Goal: Find specific page/section: Find specific page/section

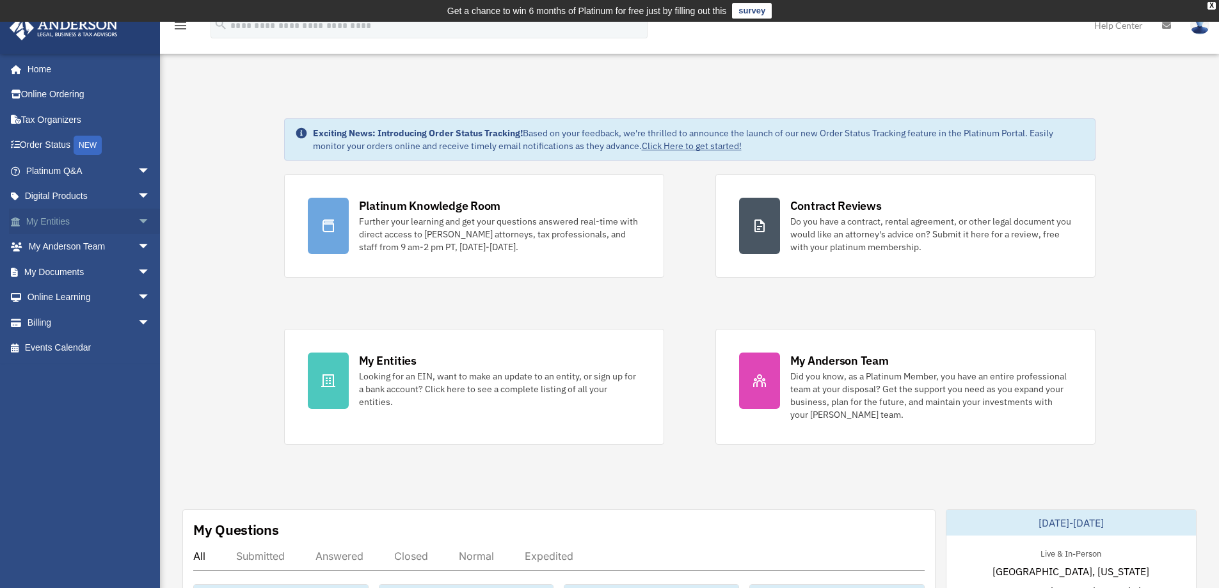
click at [65, 225] on link "My Entities arrow_drop_down" at bounding box center [89, 222] width 161 height 26
click at [65, 246] on link "My Anderson Team arrow_drop_down" at bounding box center [89, 247] width 161 height 26
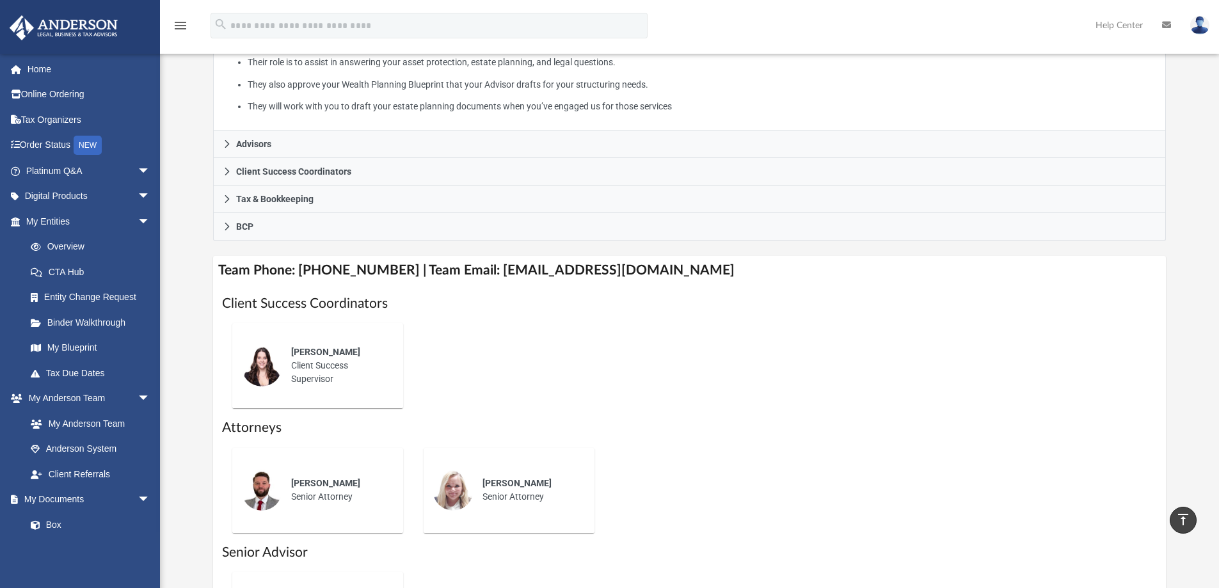
scroll to position [214, 0]
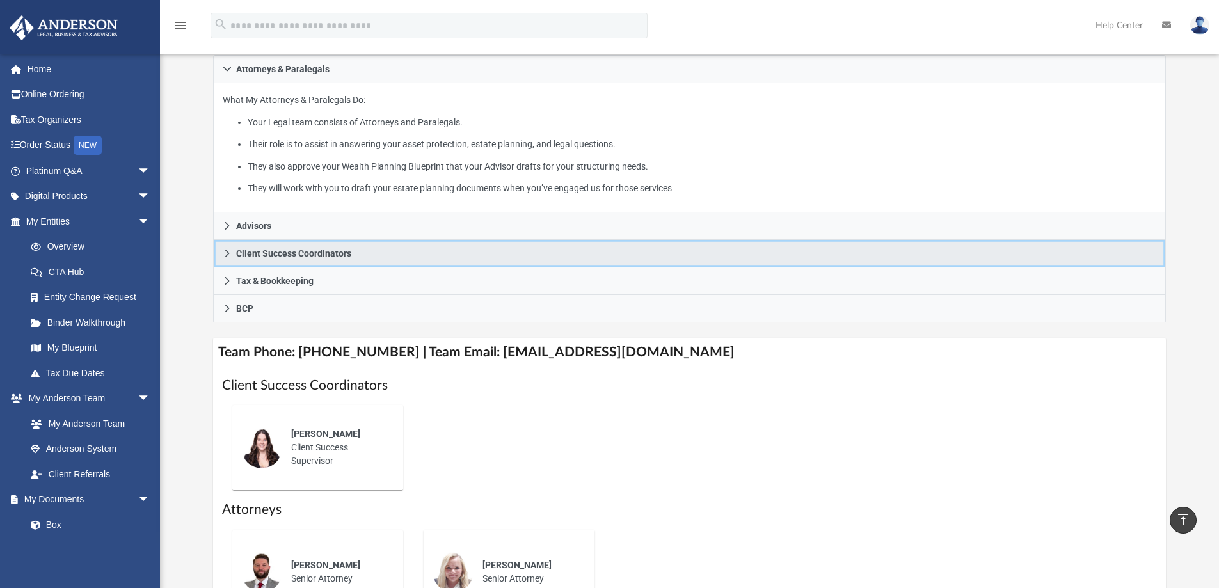
click at [228, 255] on icon at bounding box center [227, 253] width 9 height 9
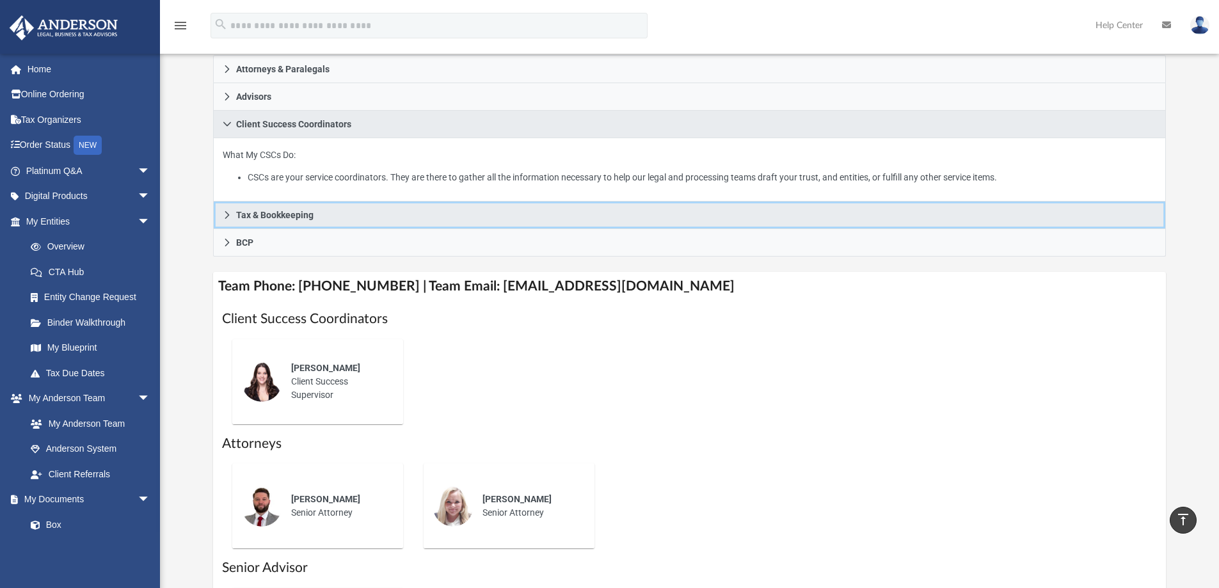
click at [228, 212] on icon at bounding box center [227, 214] width 9 height 9
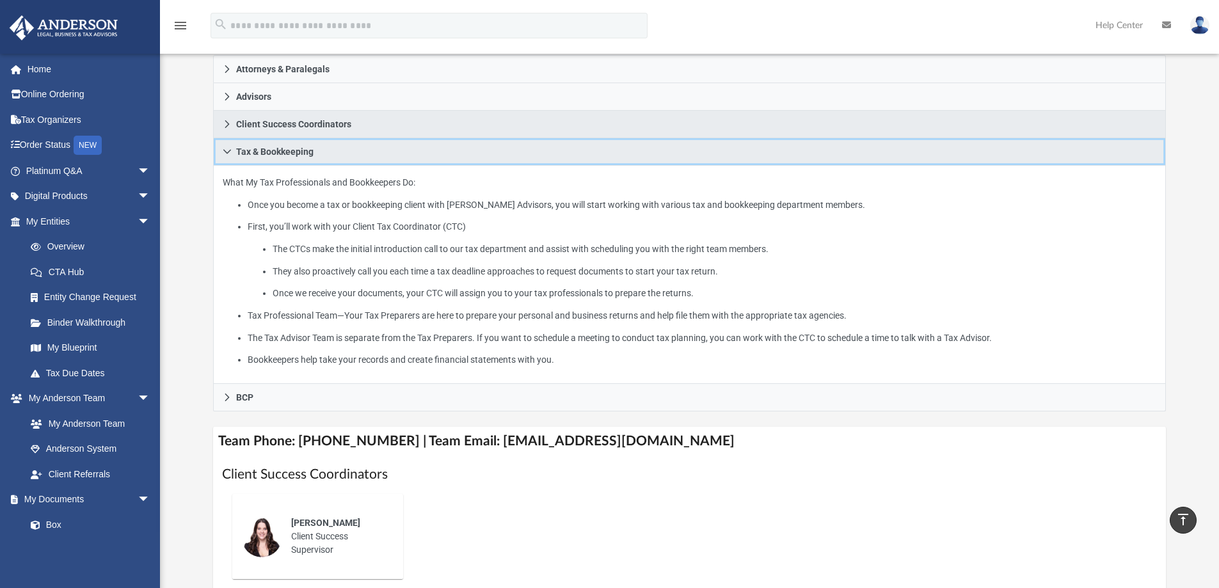
click at [226, 151] on icon at bounding box center [227, 151] width 9 height 9
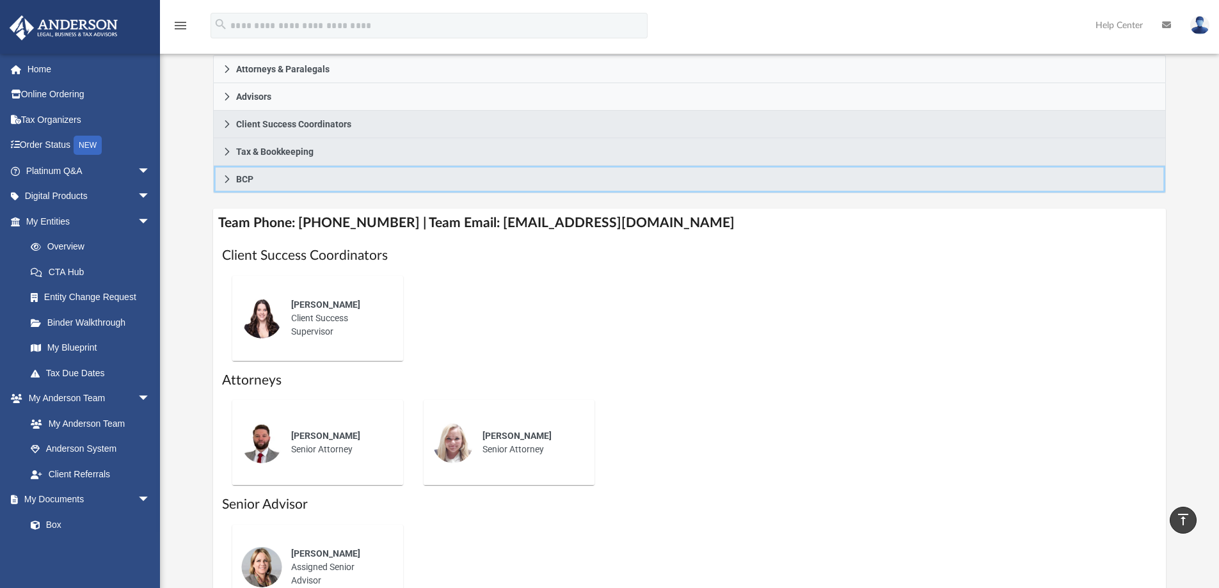
click at [228, 176] on icon at bounding box center [227, 179] width 9 height 9
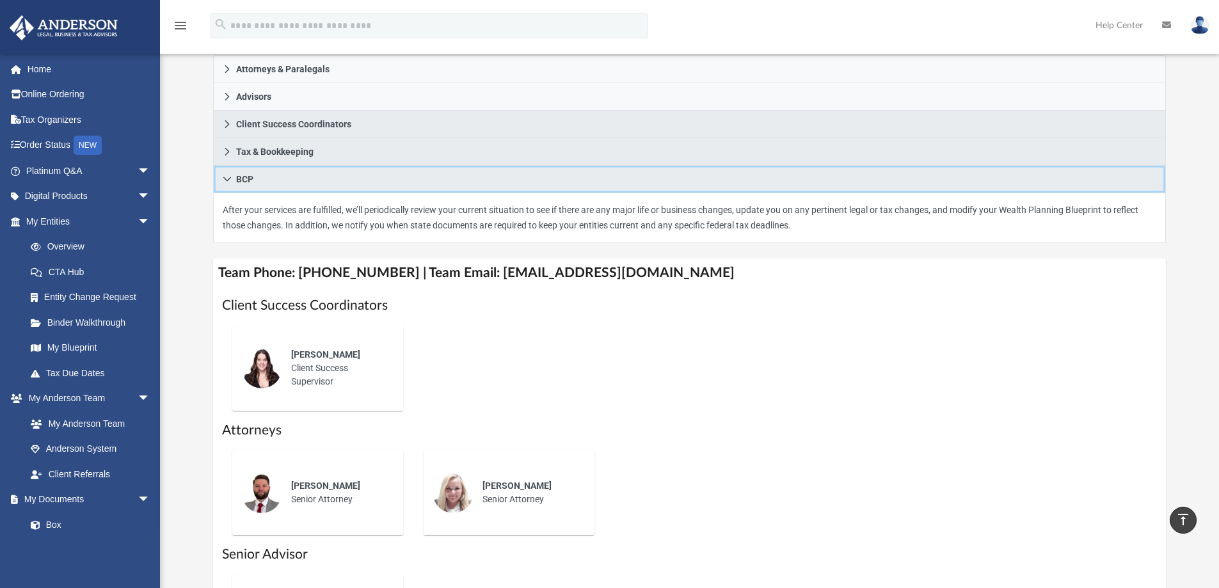
click at [228, 176] on icon at bounding box center [227, 179] width 9 height 9
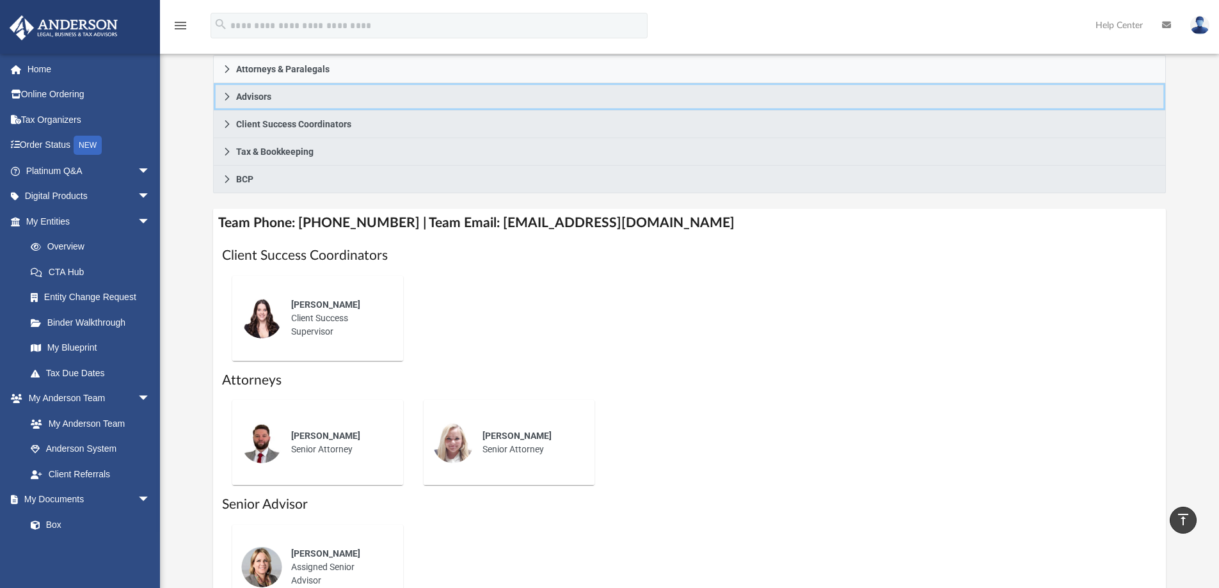
click at [229, 99] on icon at bounding box center [227, 96] width 9 height 9
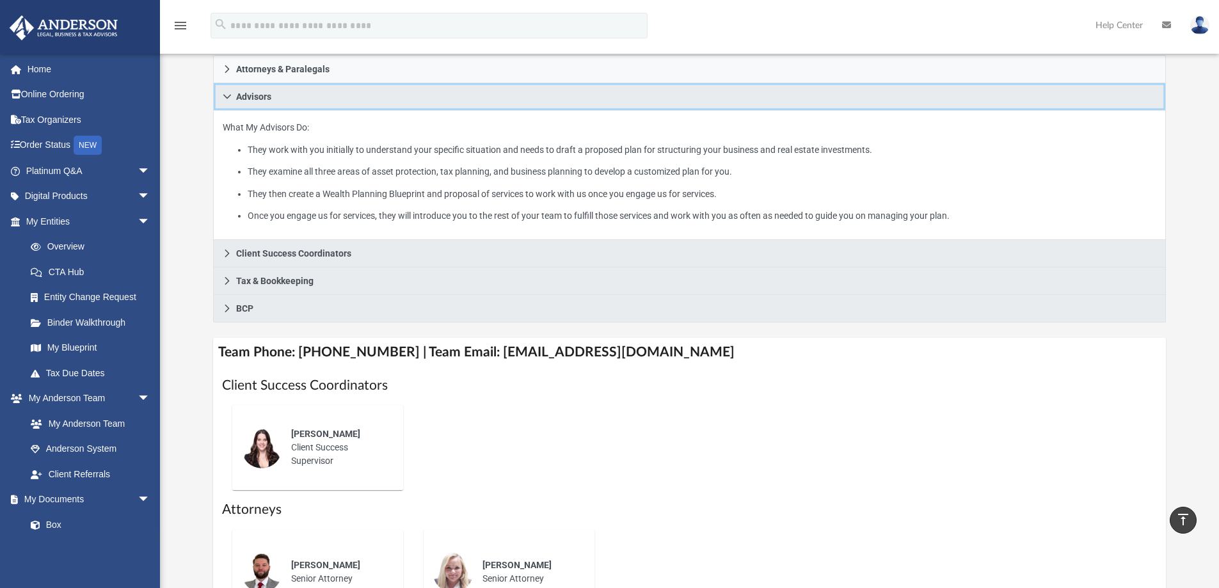
click at [229, 96] on icon at bounding box center [227, 97] width 8 height 4
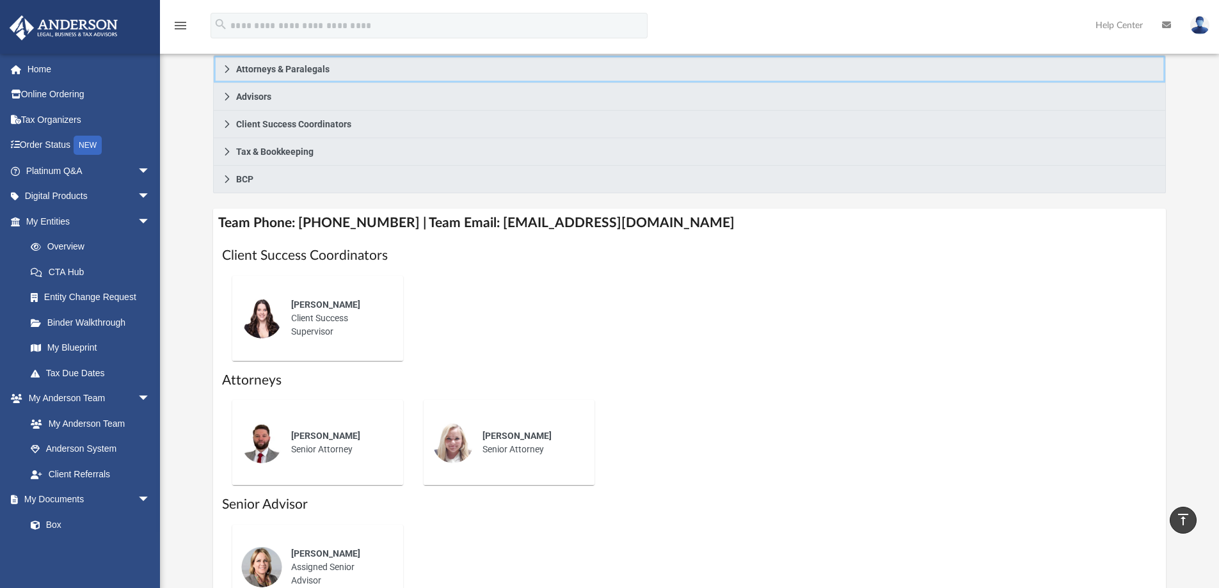
click at [228, 70] on icon at bounding box center [227, 69] width 4 height 8
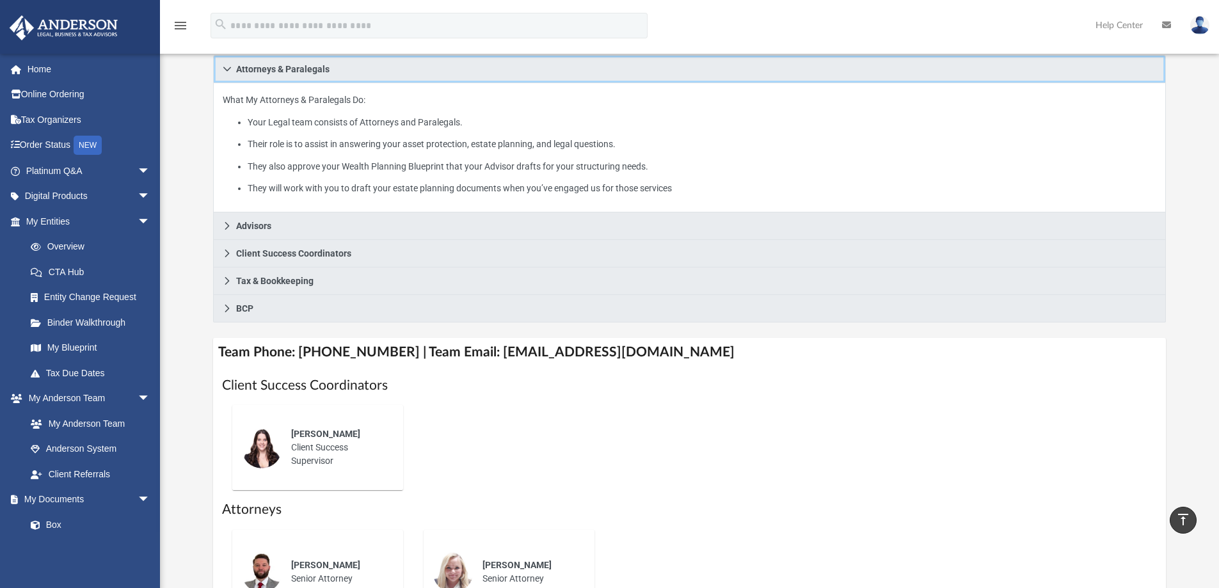
click at [228, 70] on icon at bounding box center [227, 69] width 8 height 4
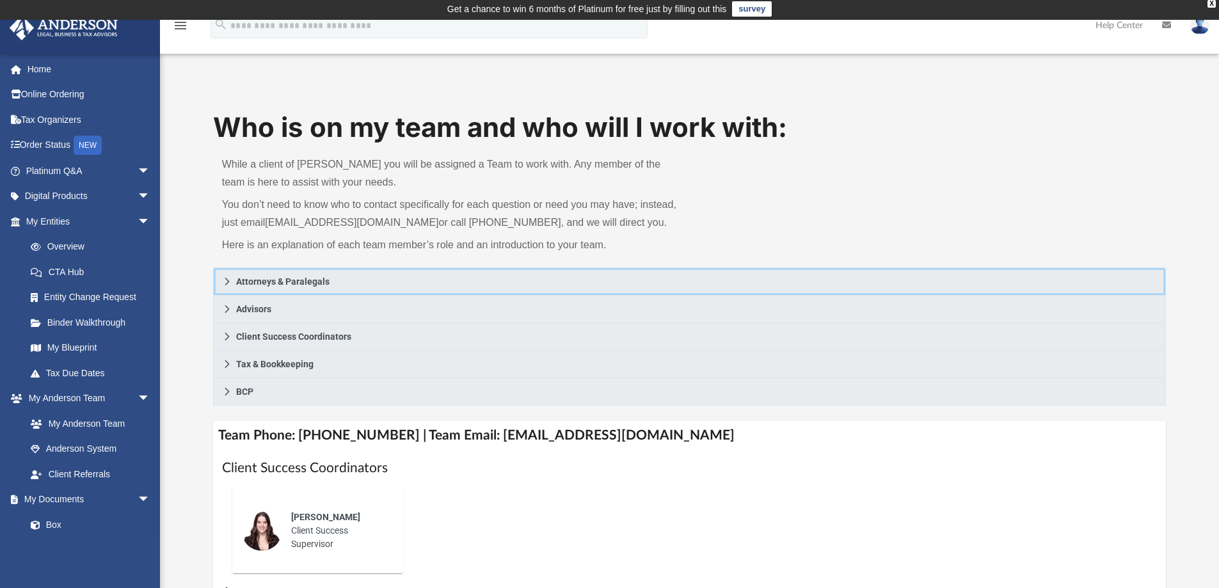
scroll to position [0, 0]
